Goal: Navigation & Orientation: Find specific page/section

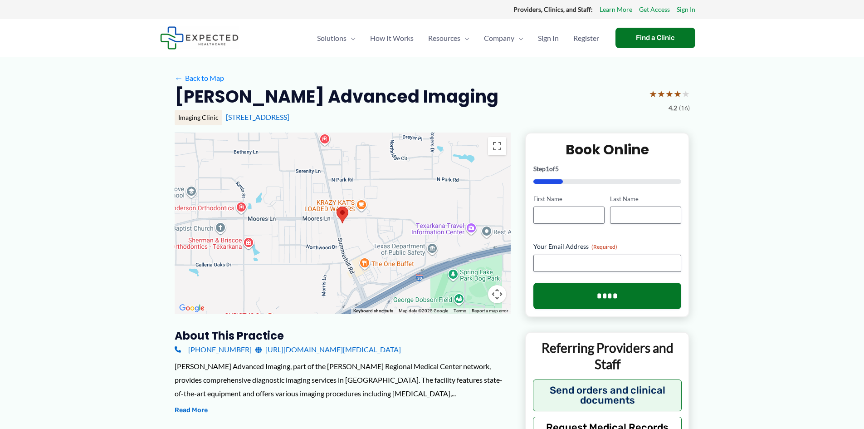
drag, startPoint x: 106, startPoint y: 216, endPoint x: 104, endPoint y: 211, distance: 5.2
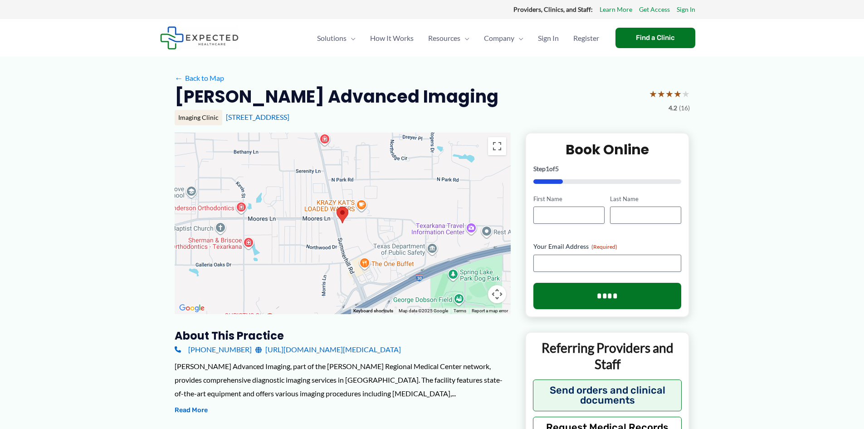
drag, startPoint x: 109, startPoint y: 204, endPoint x: 110, endPoint y: 208, distance: 4.6
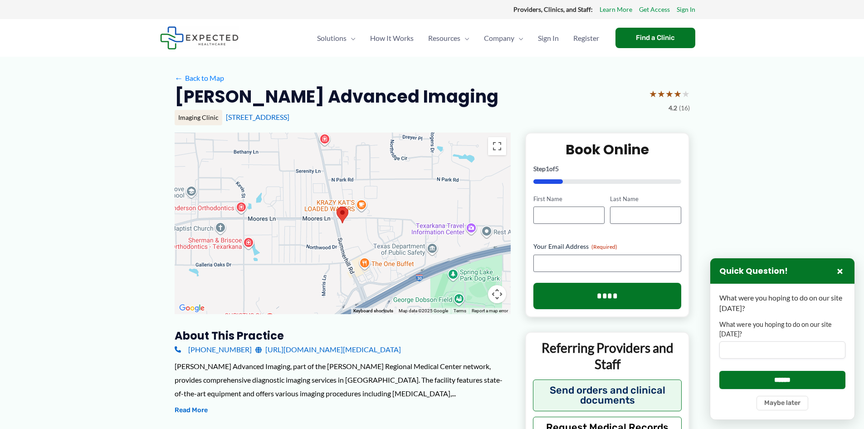
drag, startPoint x: 141, startPoint y: 229, endPoint x: 148, endPoint y: 221, distance: 10.3
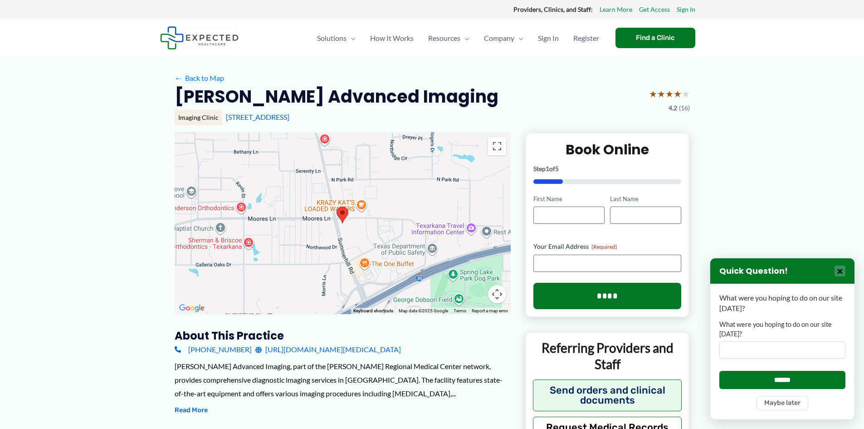
click at [841, 269] on button "×" at bounding box center [840, 270] width 11 height 11
